Goal: Task Accomplishment & Management: Manage account settings

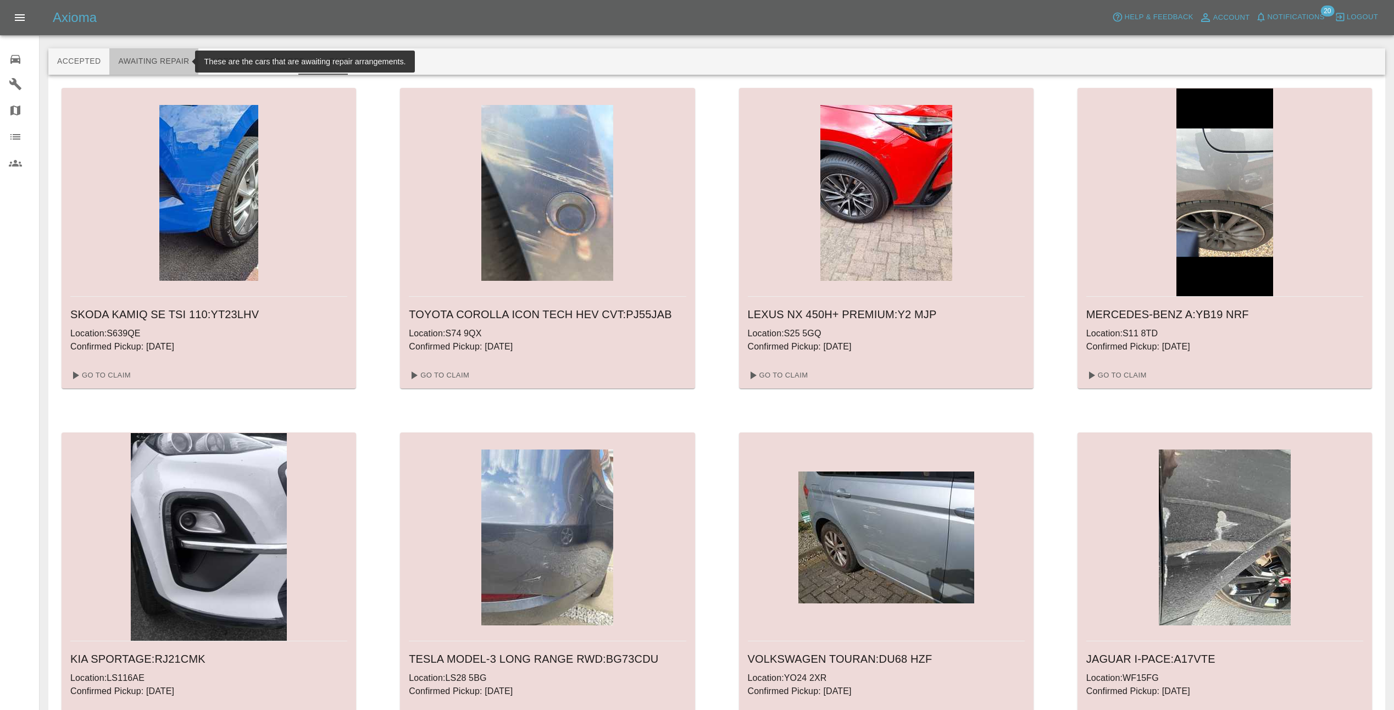
click at [151, 64] on button "Awaiting Repair" at bounding box center [153, 61] width 88 height 26
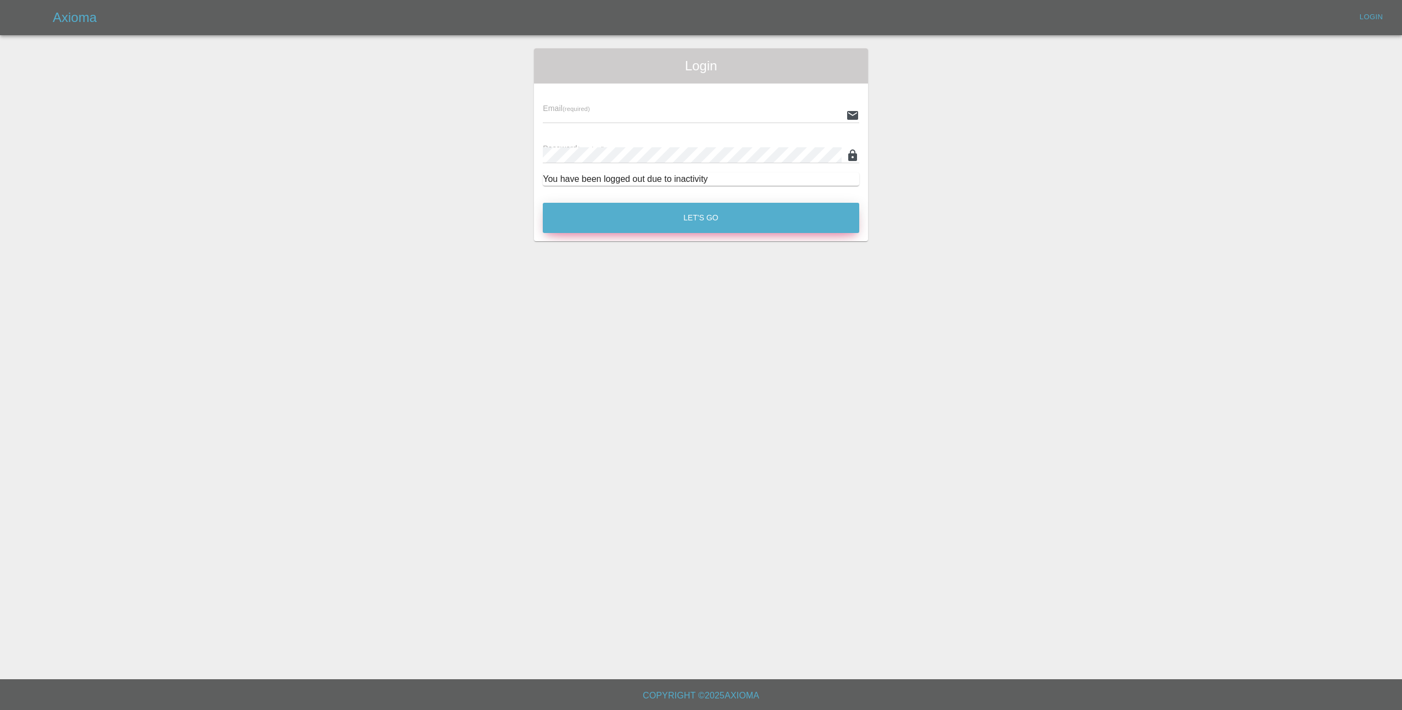
type input "[EMAIL_ADDRESS][DOMAIN_NAME]"
click at [692, 219] on button "Let's Go" at bounding box center [701, 218] width 316 height 30
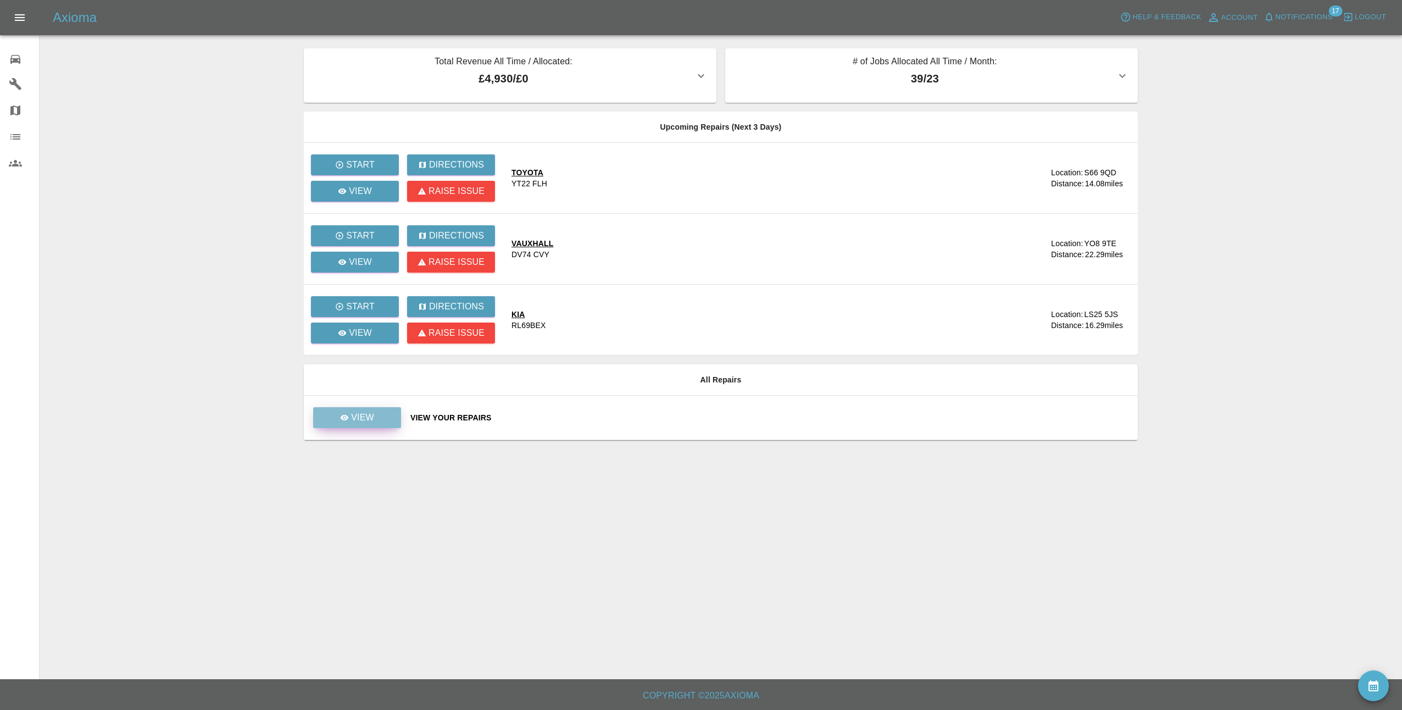
click at [352, 410] on link "View" at bounding box center [357, 417] width 88 height 21
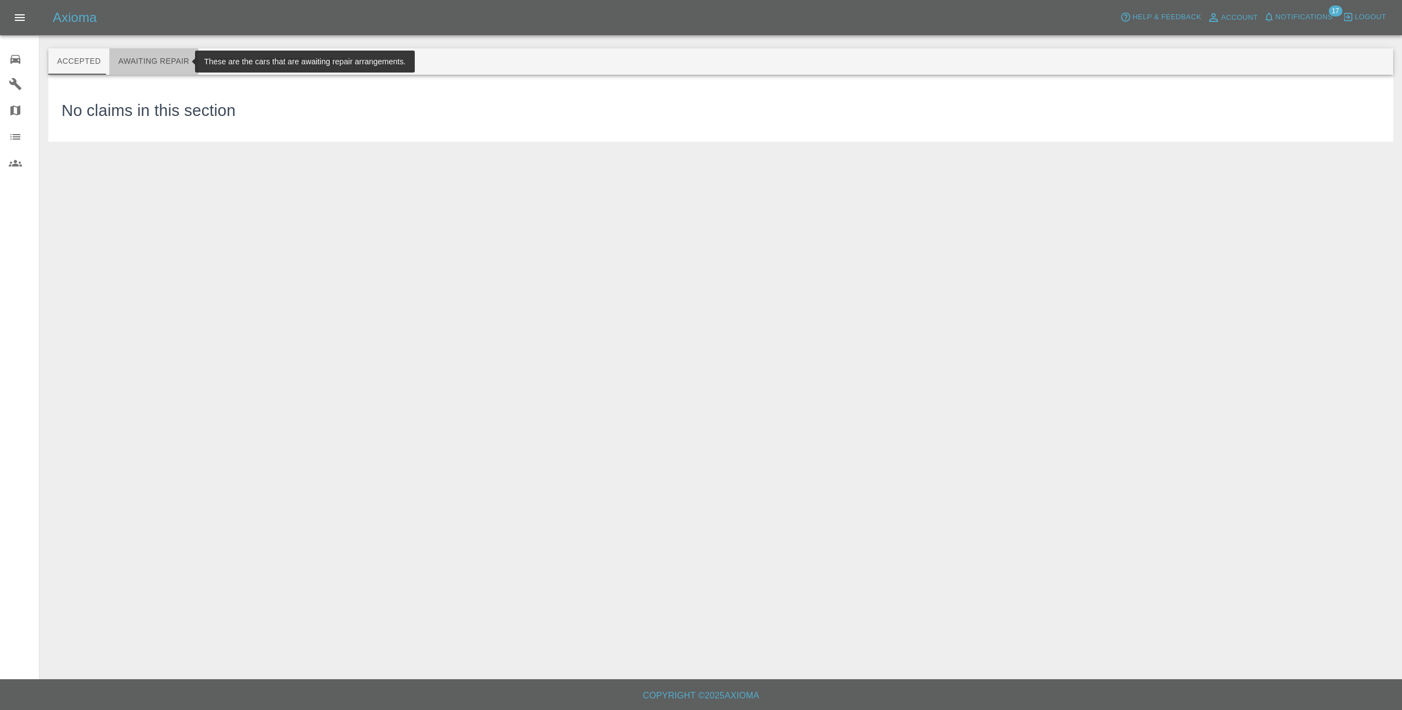
click at [166, 59] on button "Awaiting Repair" at bounding box center [153, 61] width 88 height 26
